Goal: Transaction & Acquisition: Purchase product/service

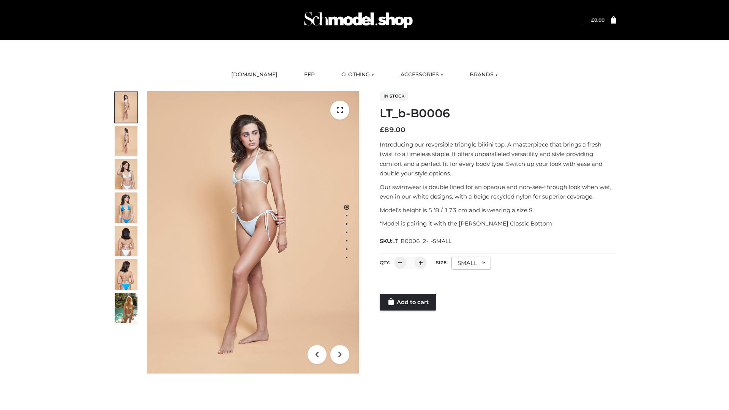
click at [409, 302] on link "Add to cart" at bounding box center [408, 302] width 57 height 17
